Goal: Task Accomplishment & Management: Manage account settings

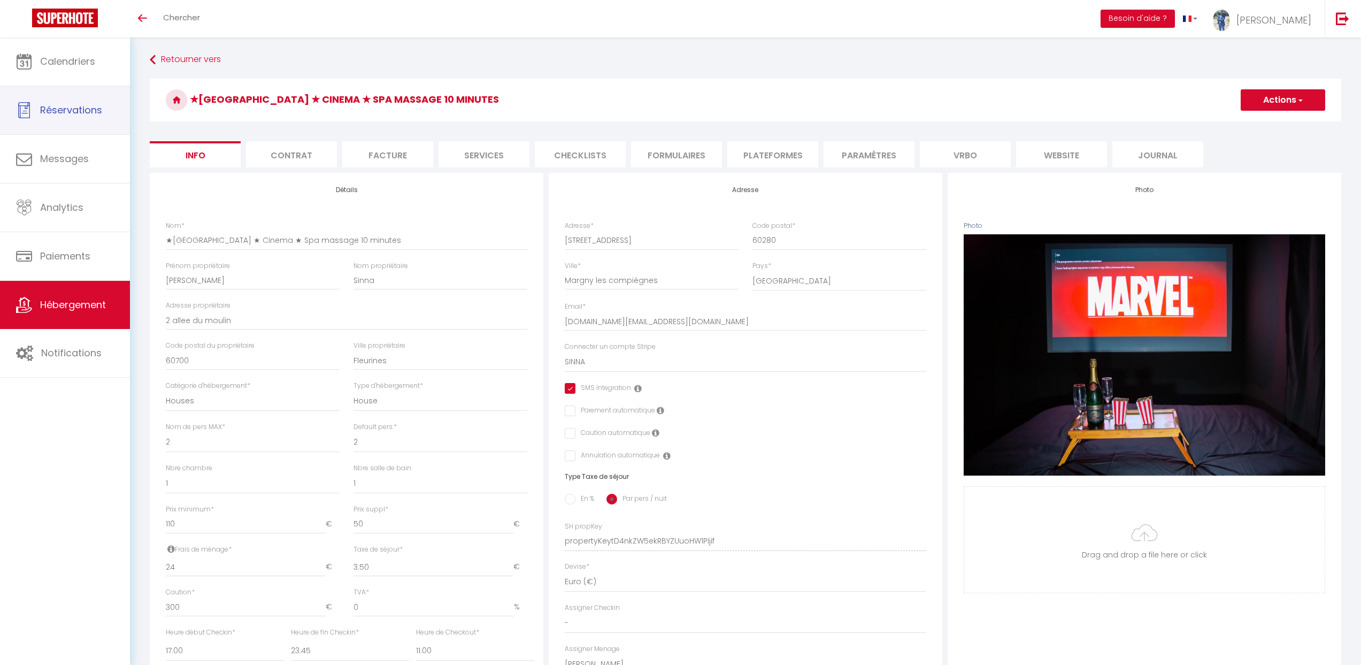
select select "houses"
select select "2"
select select "1"
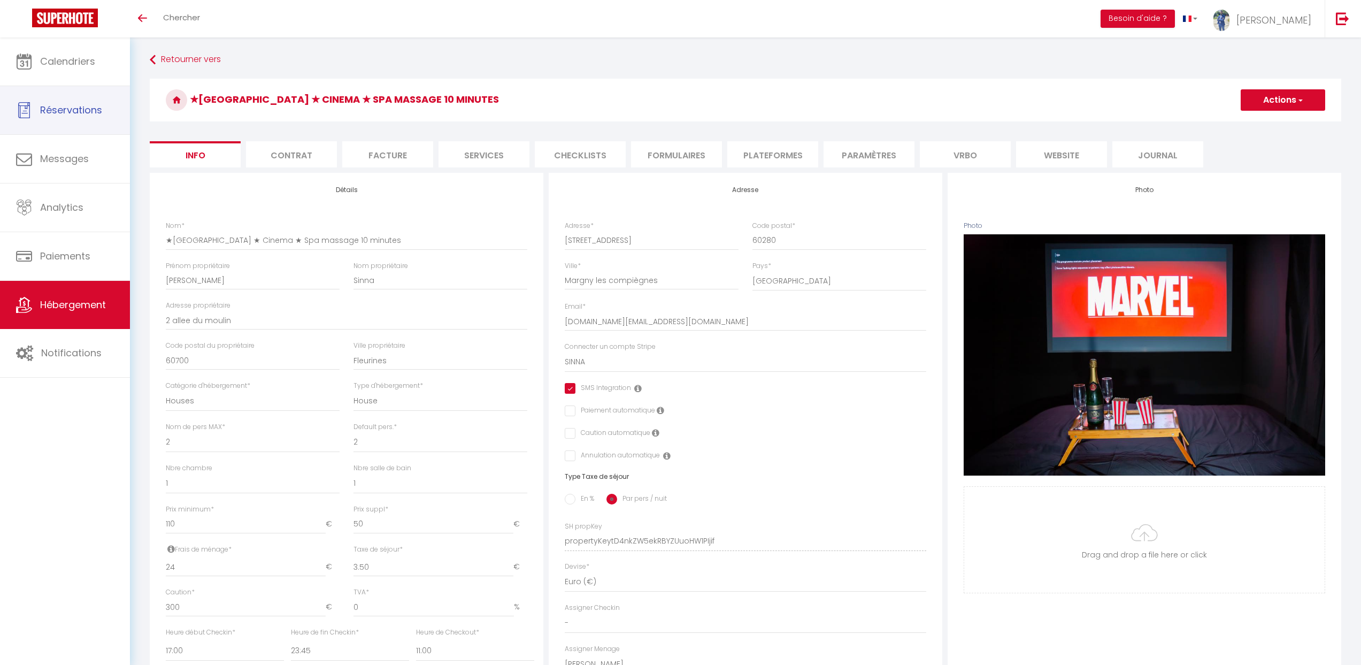
select select "17:00"
select select "23:45"
select select "11:00"
select select "30"
select select "120"
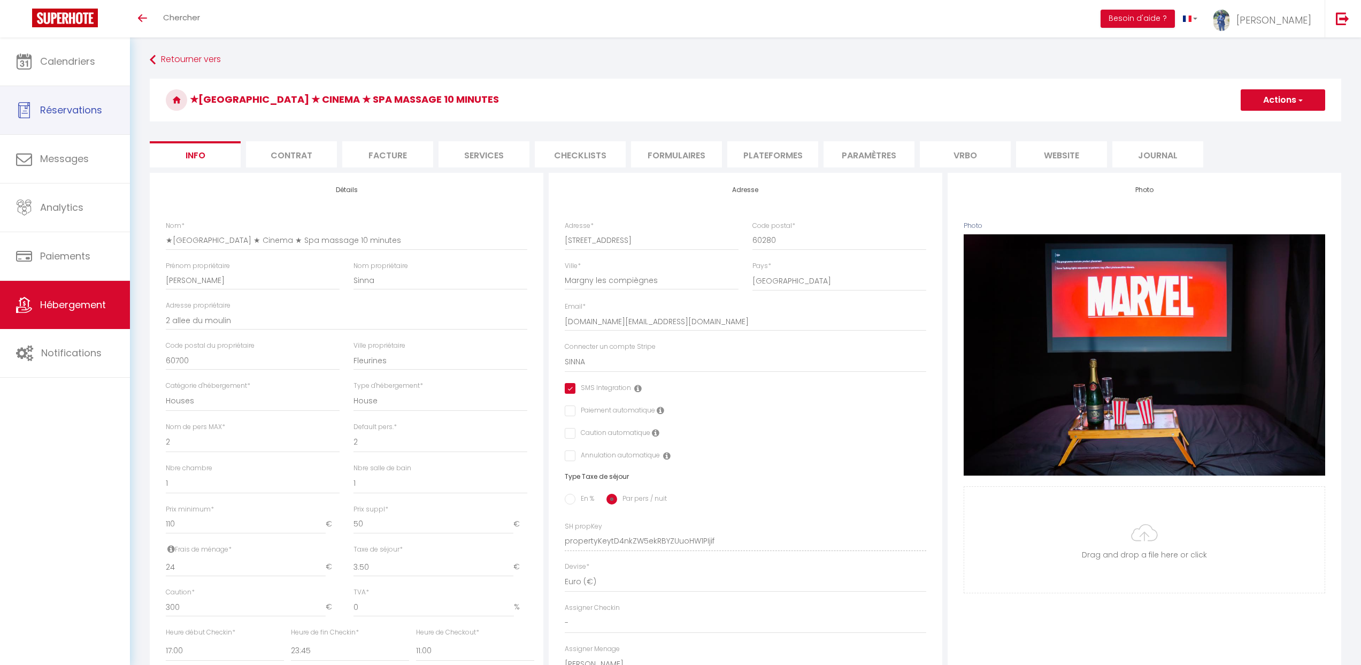
select select "12:00"
select select "28"
select select "33119"
click at [99, 78] on link "Calendriers" at bounding box center [65, 61] width 130 height 48
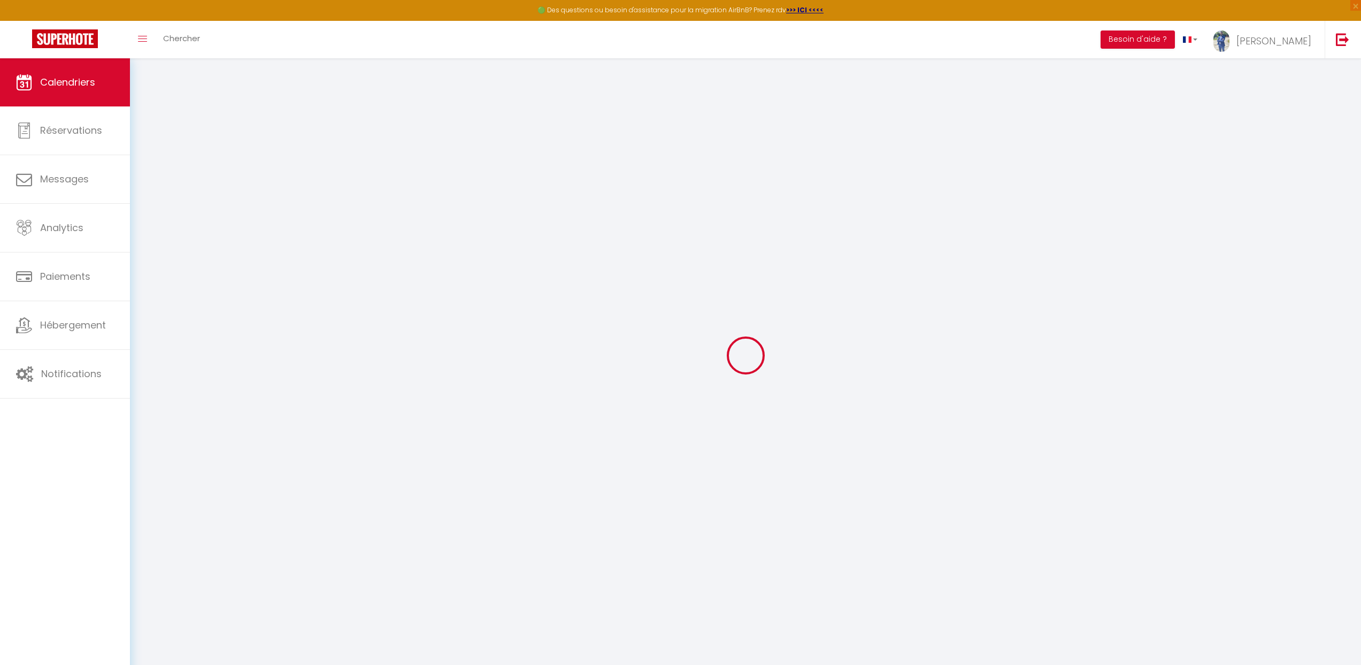
select select
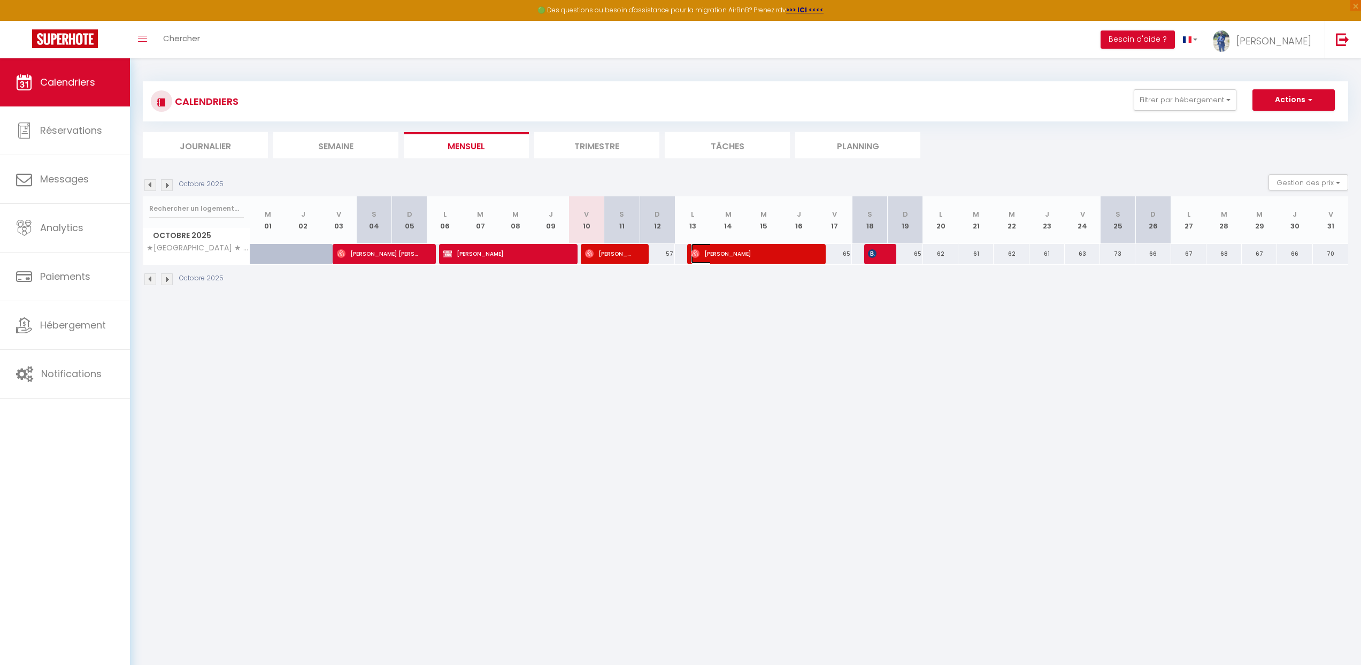
click at [735, 252] on span "[PERSON_NAME]" at bounding box center [750, 253] width 118 height 20
select select "OK"
select select "0"
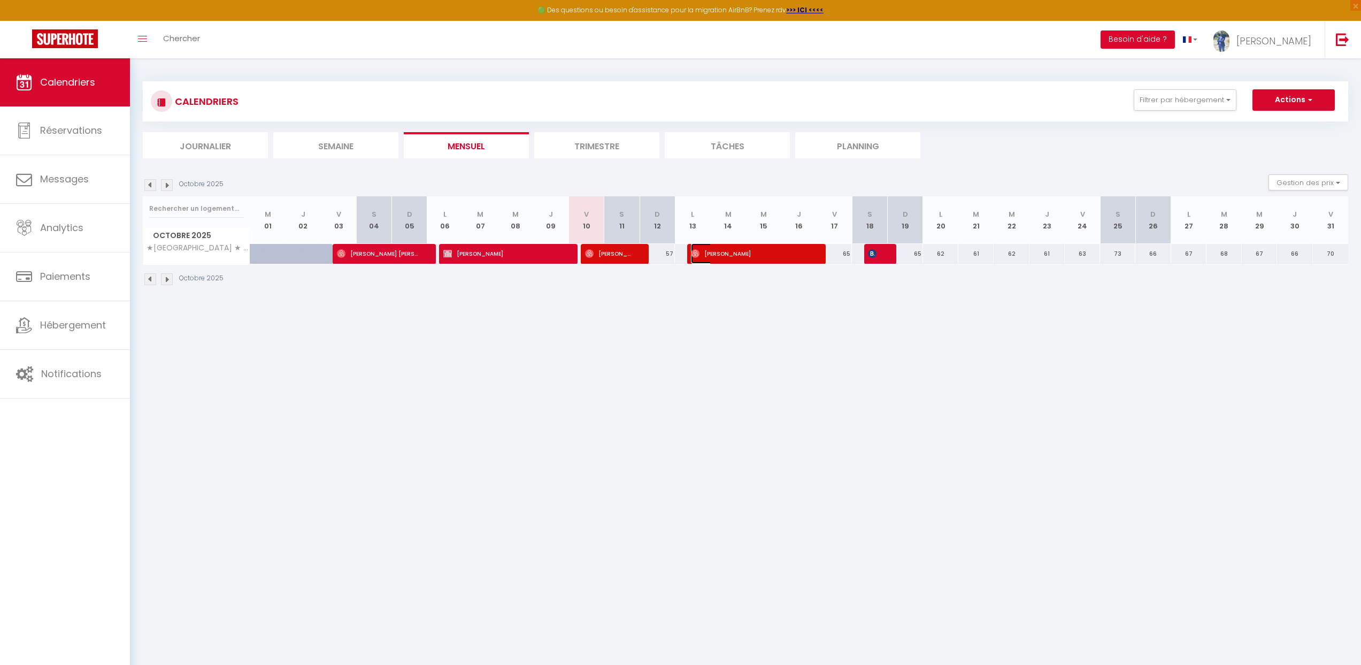
select select "1"
select select
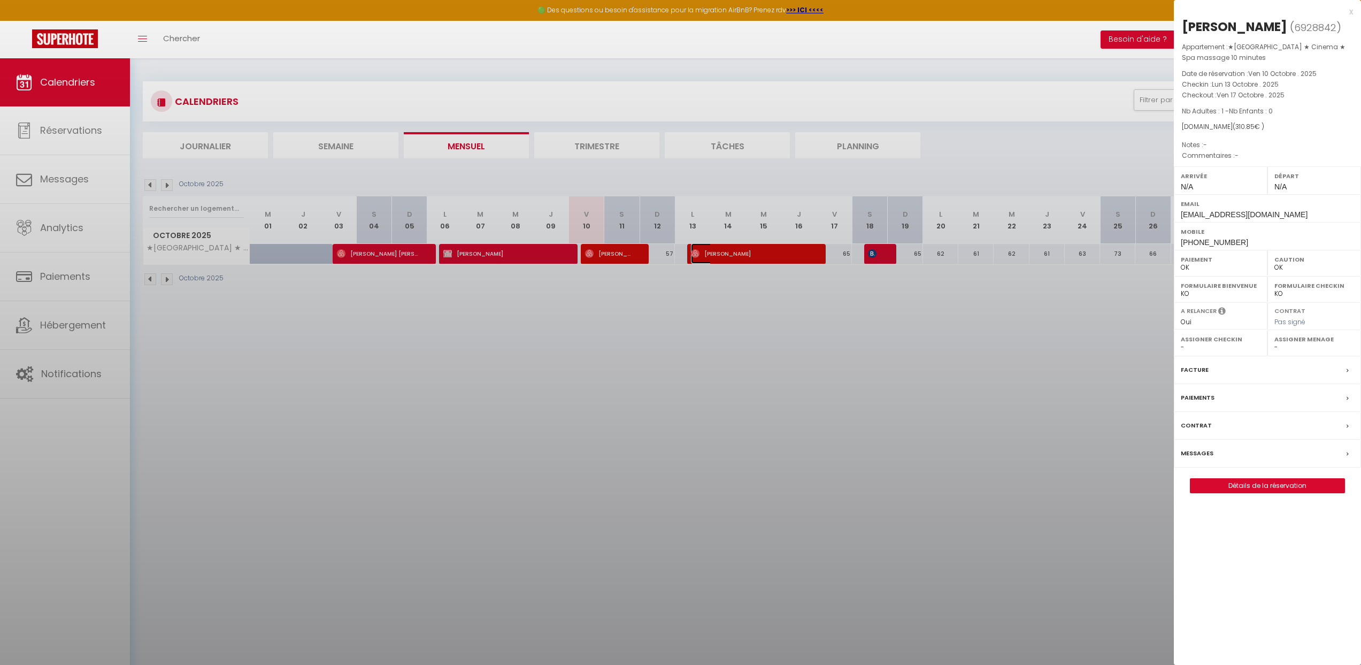
select select "33119"
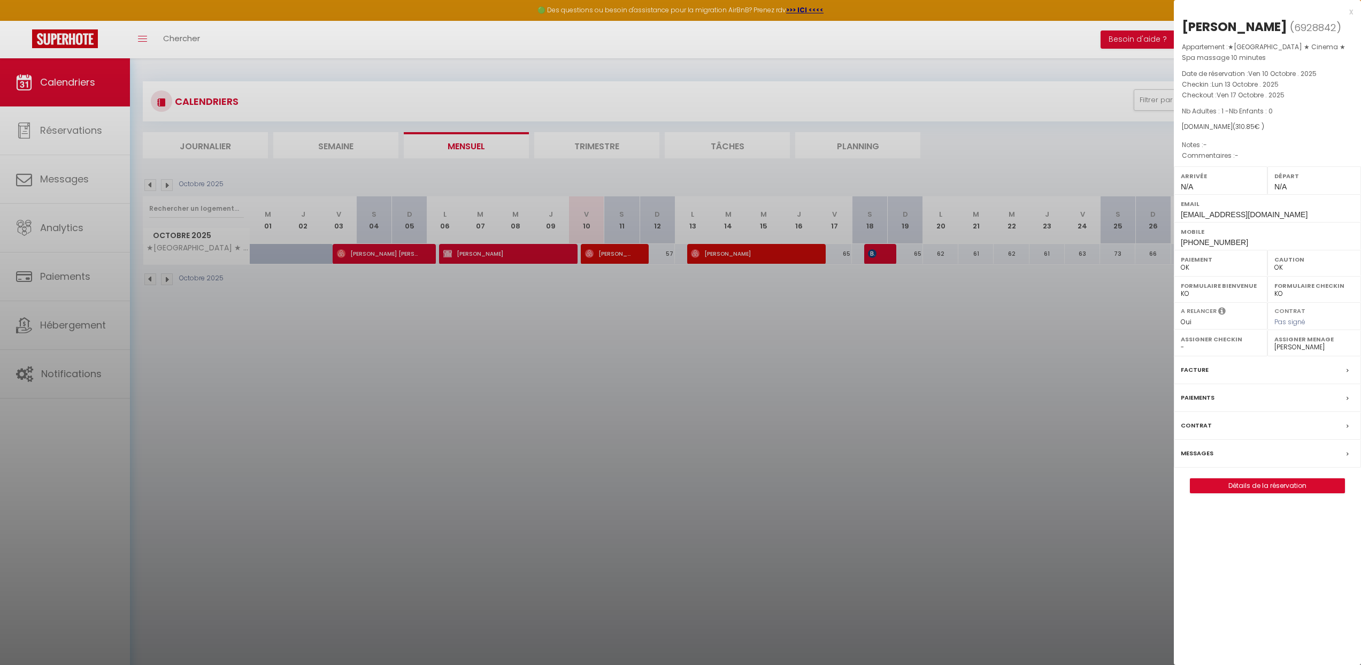
click at [1198, 241] on span "[PHONE_NUMBER]" at bounding box center [1214, 242] width 67 height 9
copy span "33750807511"
